Goal: Task Accomplishment & Management: Use online tool/utility

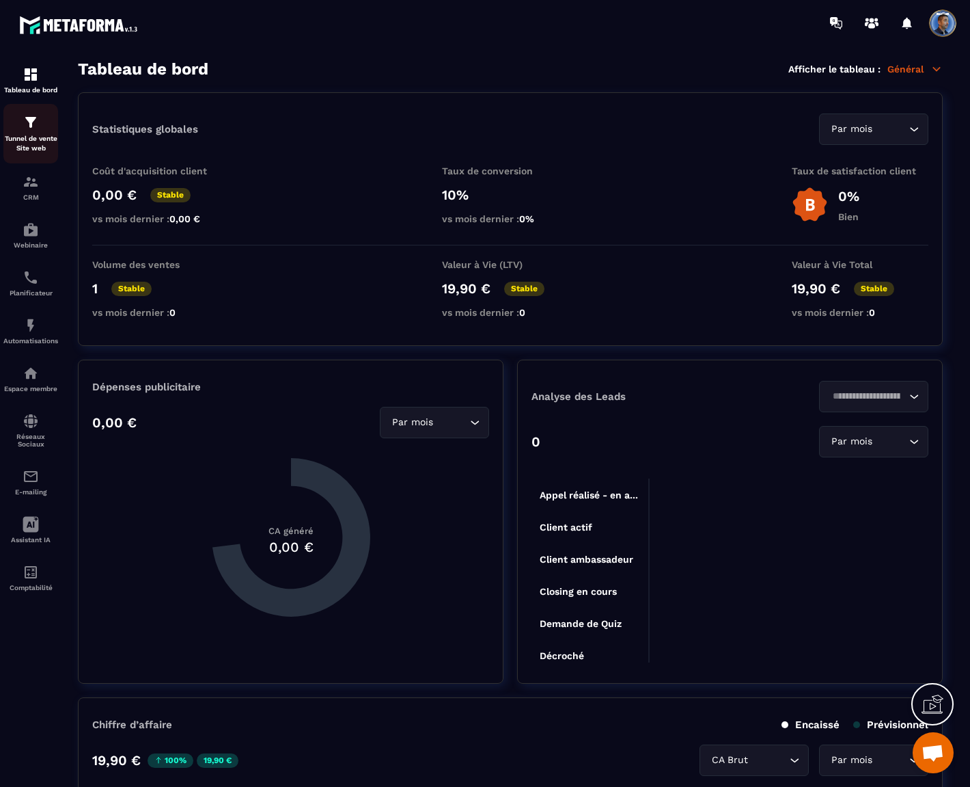
scroll to position [6377, 0]
click at [33, 148] on p "Tunnel de vente Site web" at bounding box center [30, 143] width 55 height 19
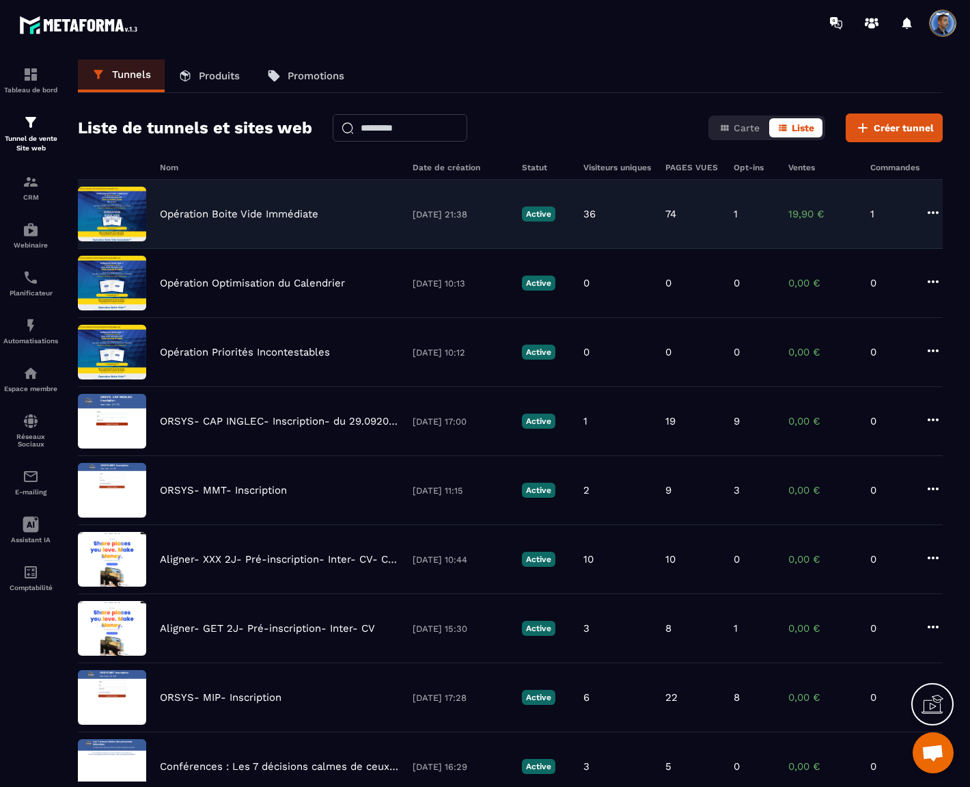
click at [255, 209] on p "Opération Boite Vide Immédiate" at bounding box center [239, 214] width 159 height 12
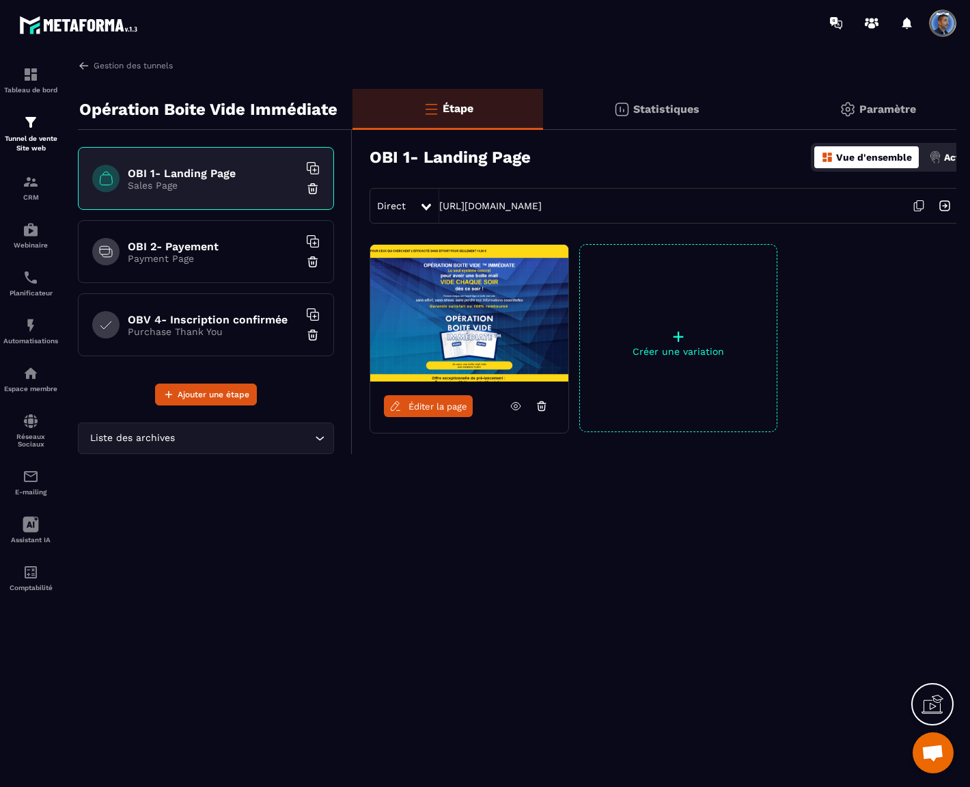
click at [405, 204] on span "Direct" at bounding box center [391, 205] width 29 height 11
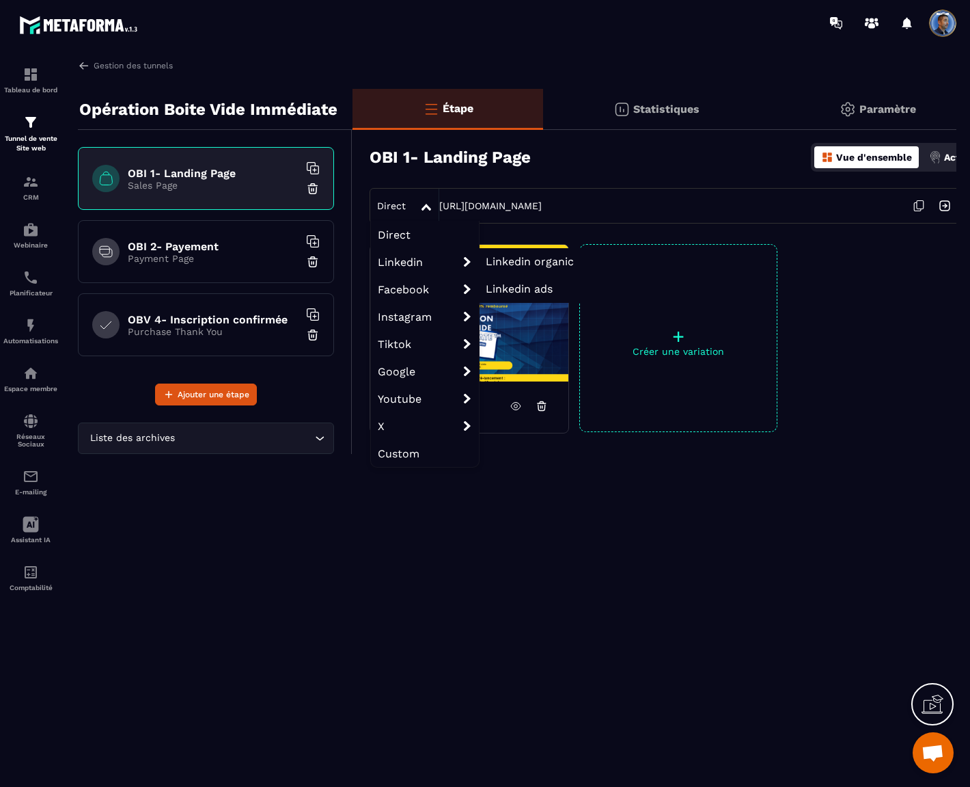
click at [412, 257] on span "Linkedin" at bounding box center [425, 261] width 108 height 27
click at [514, 257] on span "Linkedin organic" at bounding box center [530, 261] width 88 height 13
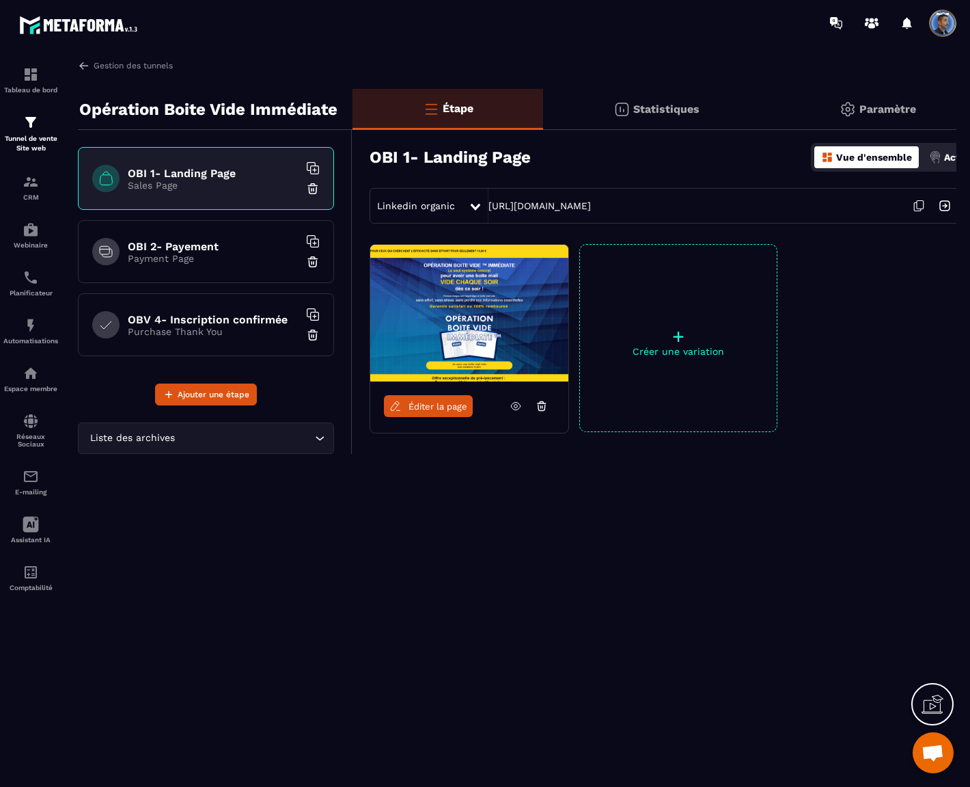
click at [919, 206] on icon at bounding box center [919, 206] width 26 height 26
click at [452, 202] on span "Linkedin organic" at bounding box center [416, 205] width 78 height 11
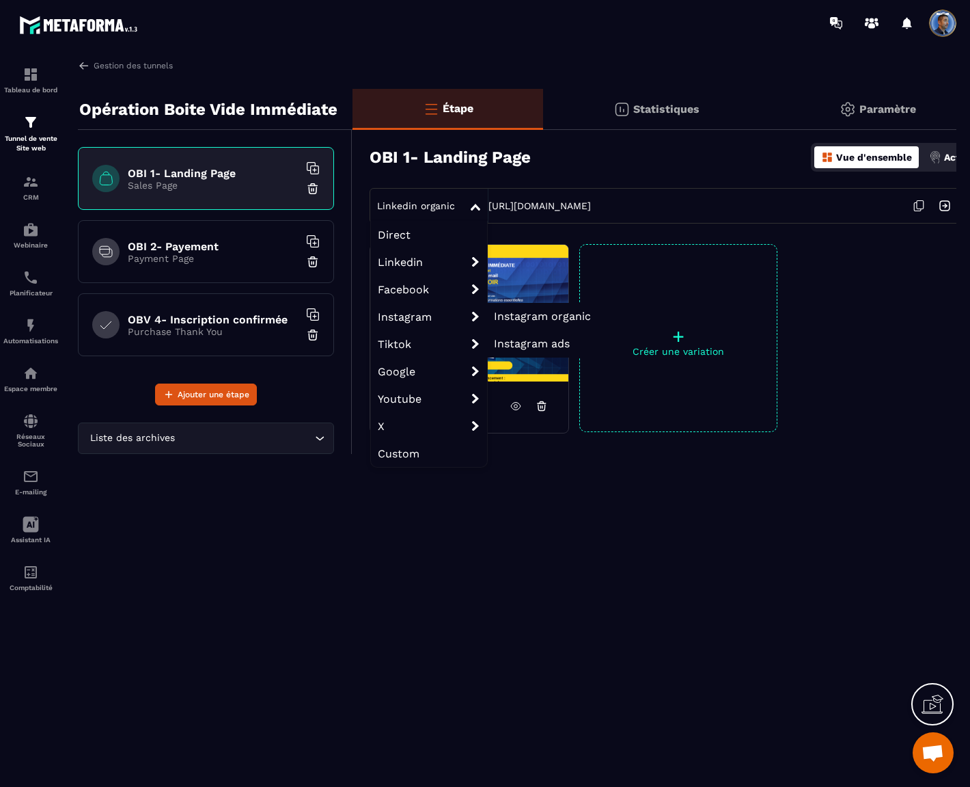
click at [562, 312] on span "Instagram organic" at bounding box center [542, 316] width 97 height 13
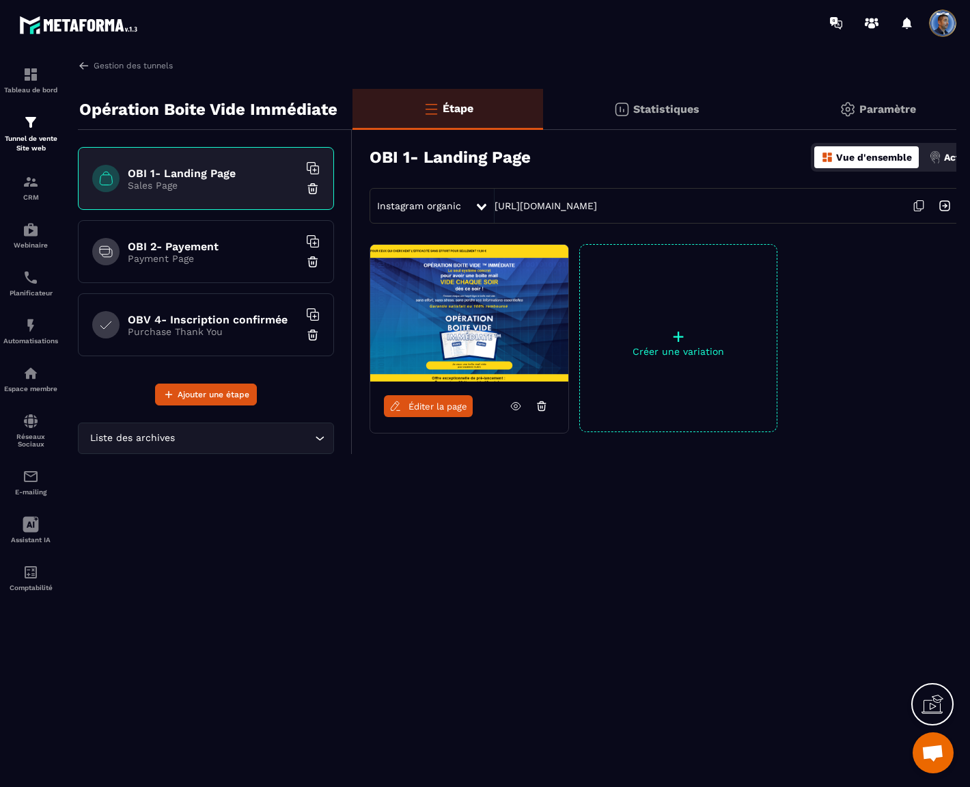
click at [921, 208] on icon at bounding box center [919, 206] width 26 height 26
